Goal: Check status: Check status

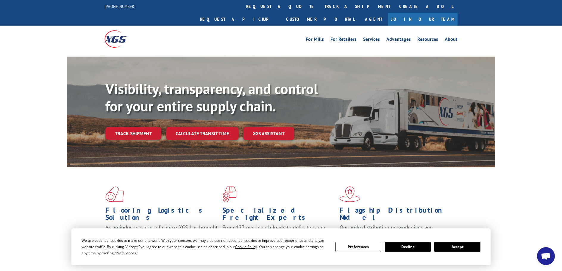
click at [449, 247] on button "Accept" at bounding box center [457, 247] width 46 height 10
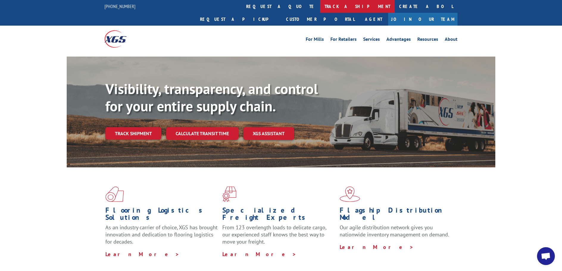
click at [320, 7] on link "track a shipment" at bounding box center [357, 6] width 75 height 13
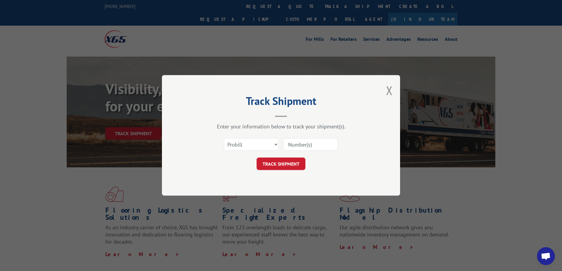
click at [311, 144] on input at bounding box center [310, 144] width 55 height 13
paste input "15963412"
type input "15963412"
click at [268, 163] on button "TRACK SHIPMENT" at bounding box center [281, 164] width 49 height 13
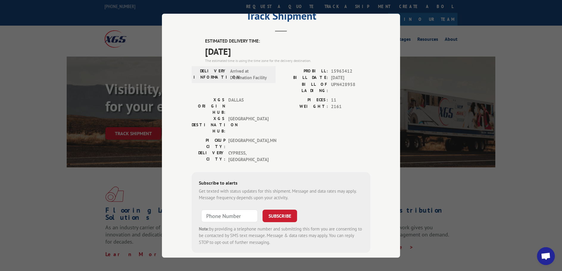
scroll to position [24, 0]
click at [236, 209] on input "+1 (___) ___-____" at bounding box center [229, 215] width 57 height 13
type input "[PHONE_NUMBER]"
click at [275, 209] on button "SUBSCRIBE" at bounding box center [280, 215] width 35 height 13
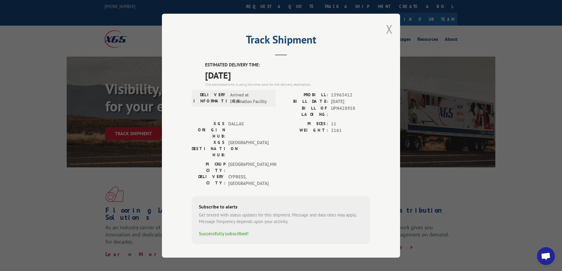
click at [389, 34] on button "Close modal" at bounding box center [389, 29] width 7 height 16
